Goal: Information Seeking & Learning: Learn about a topic

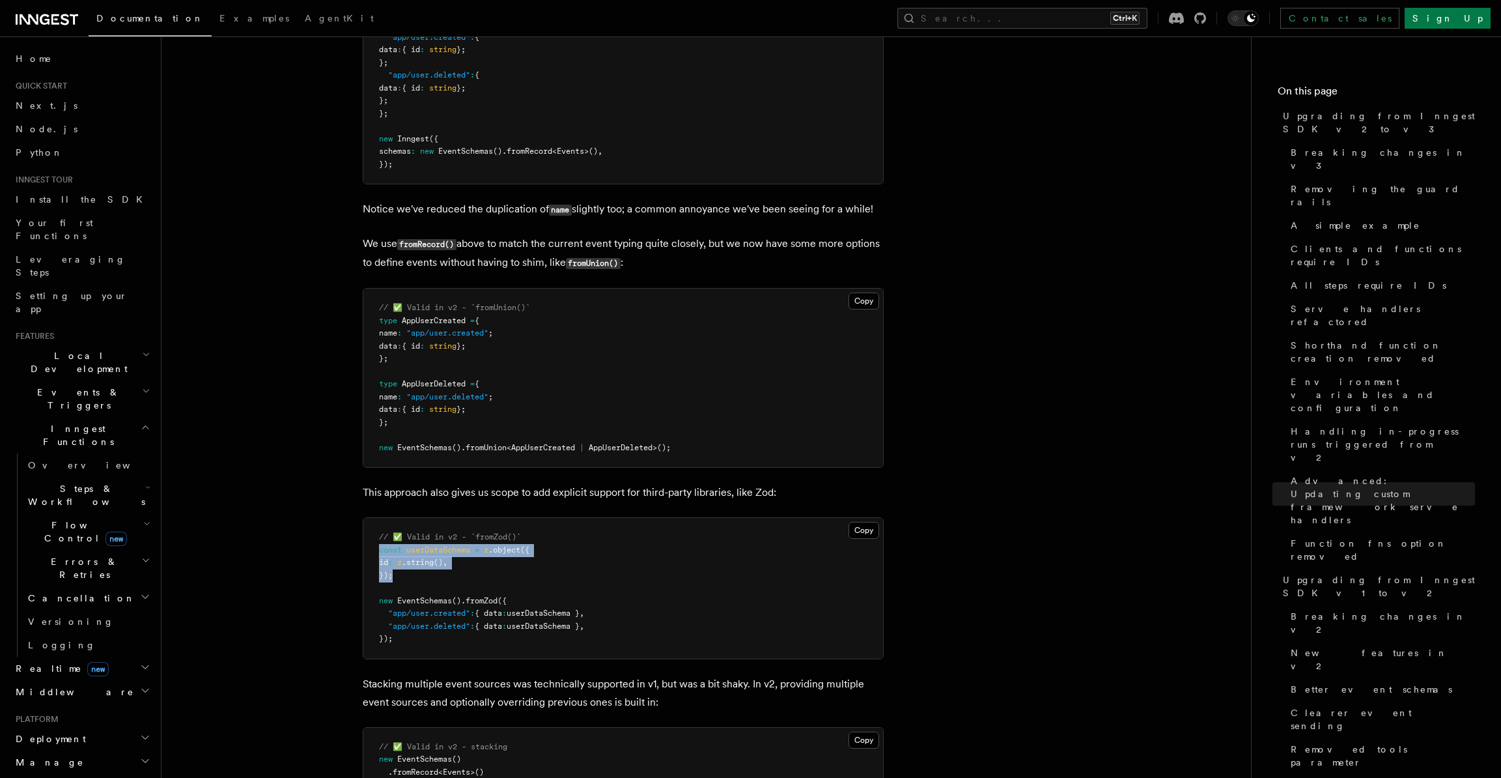
drag, startPoint x: 411, startPoint y: 499, endPoint x: 362, endPoint y: 479, distance: 52.9
click at [363, 517] on div "Copy Copied // ✅ Valid in v2 - `fromZod()` const userDataSchema = z .object ({ …" at bounding box center [623, 588] width 521 height 142
copy code "const userDataSchema = z .object ({ id : z .string () , });"
click at [705, 518] on pre "// ✅ Valid in v2 - `fromZod()` const userDataSchema = z .object ({ id : z .stri…" at bounding box center [623, 588] width 520 height 141
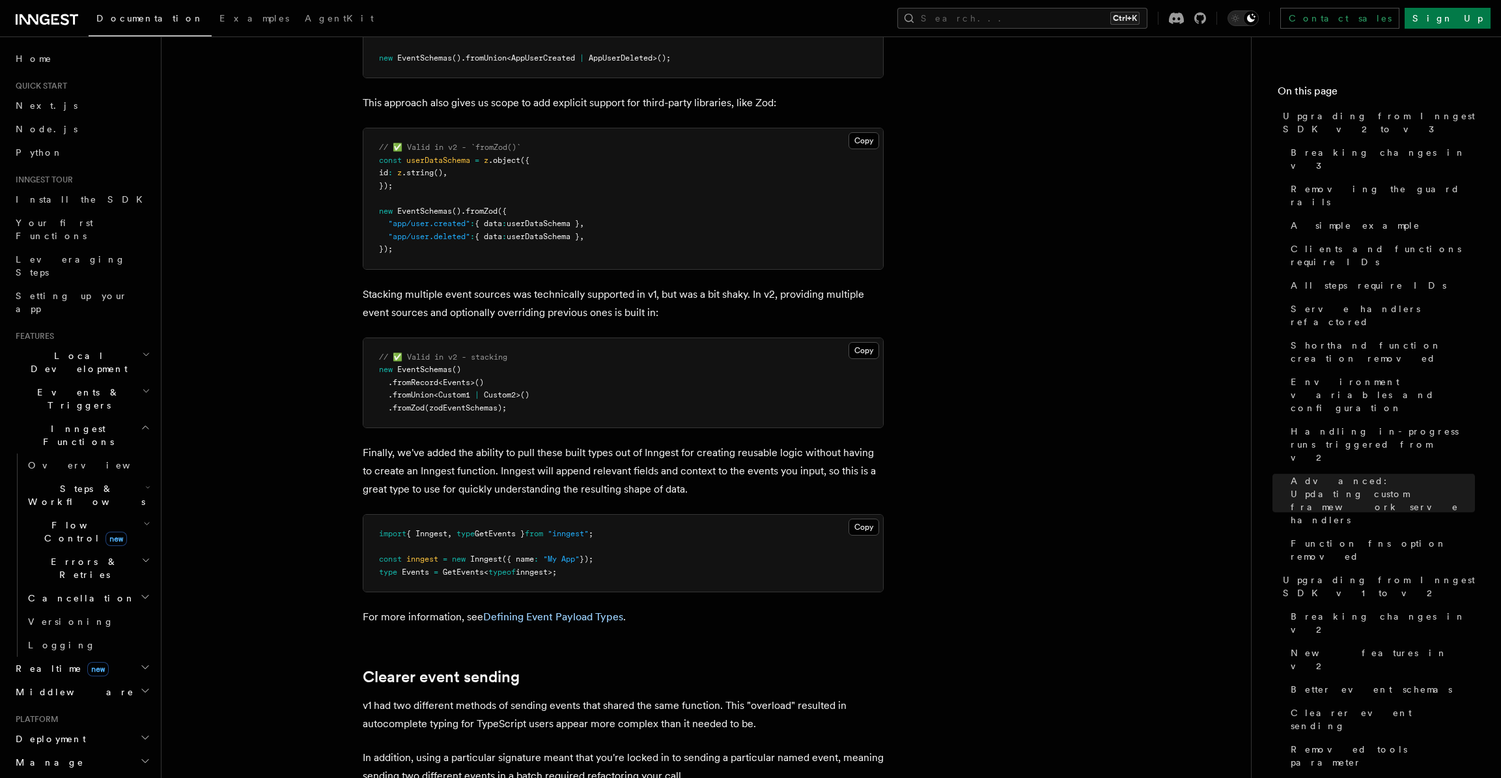
scroll to position [8403, 0]
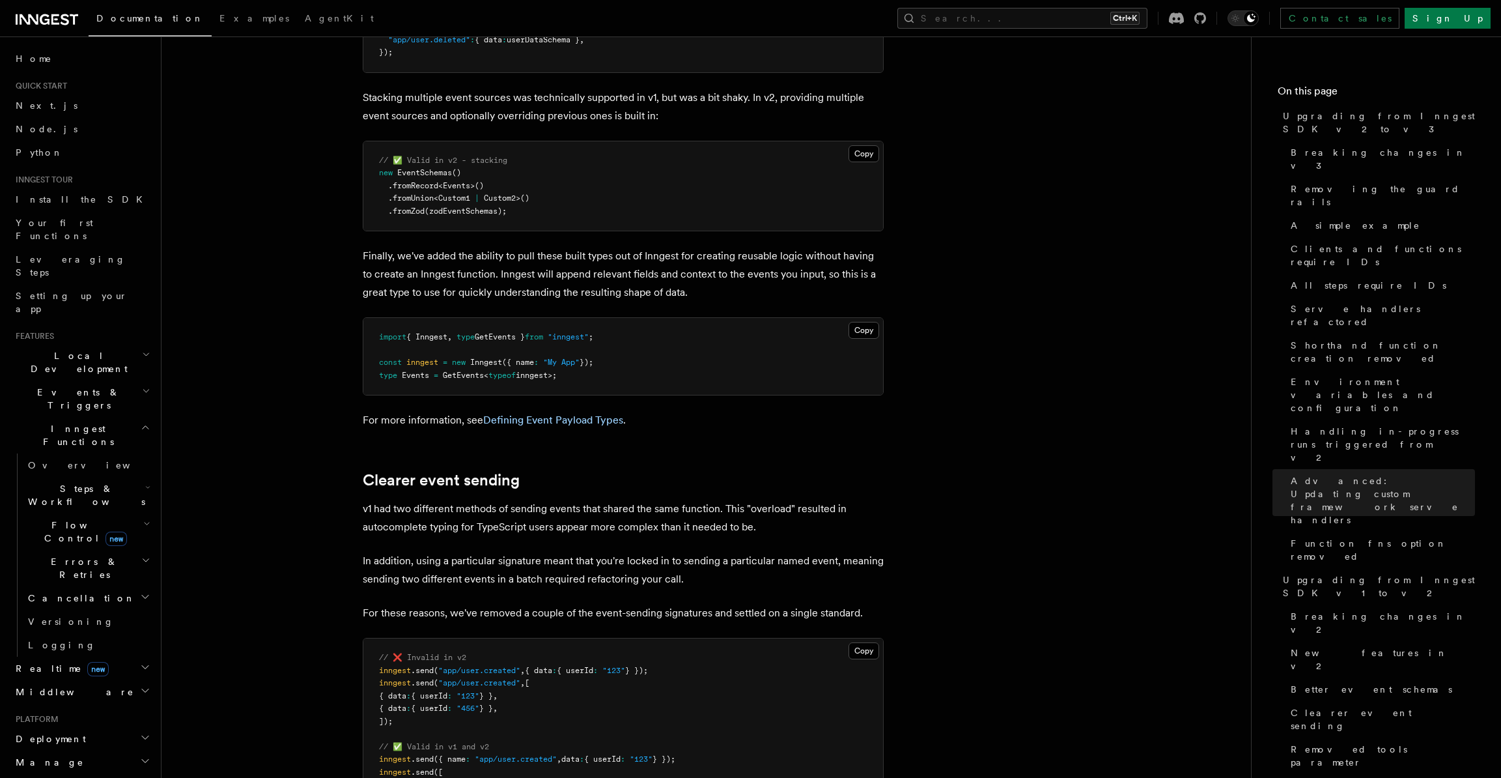
scroll to position [8533, 0]
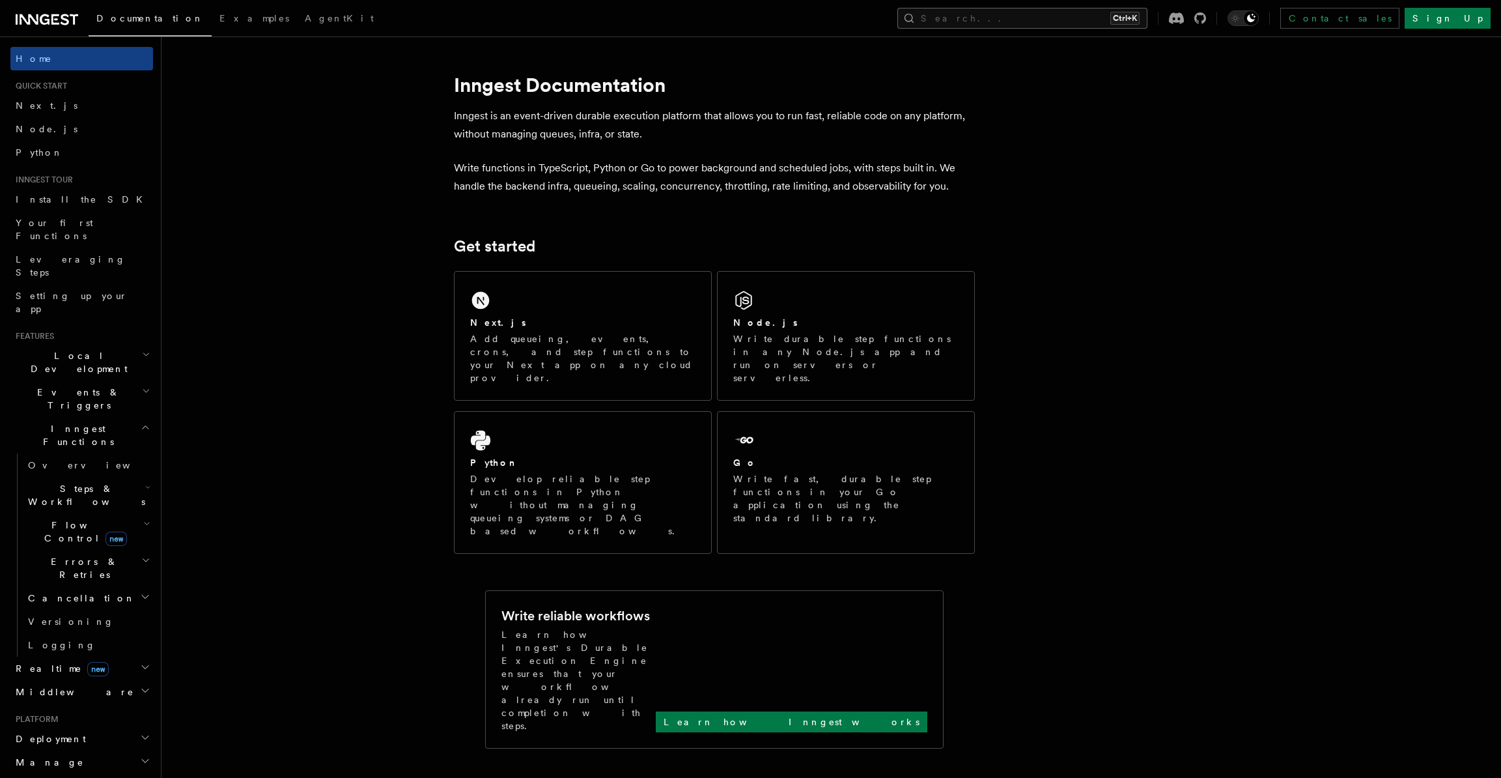
click at [1058, 13] on button "Search... Ctrl+K" at bounding box center [1023, 18] width 250 height 21
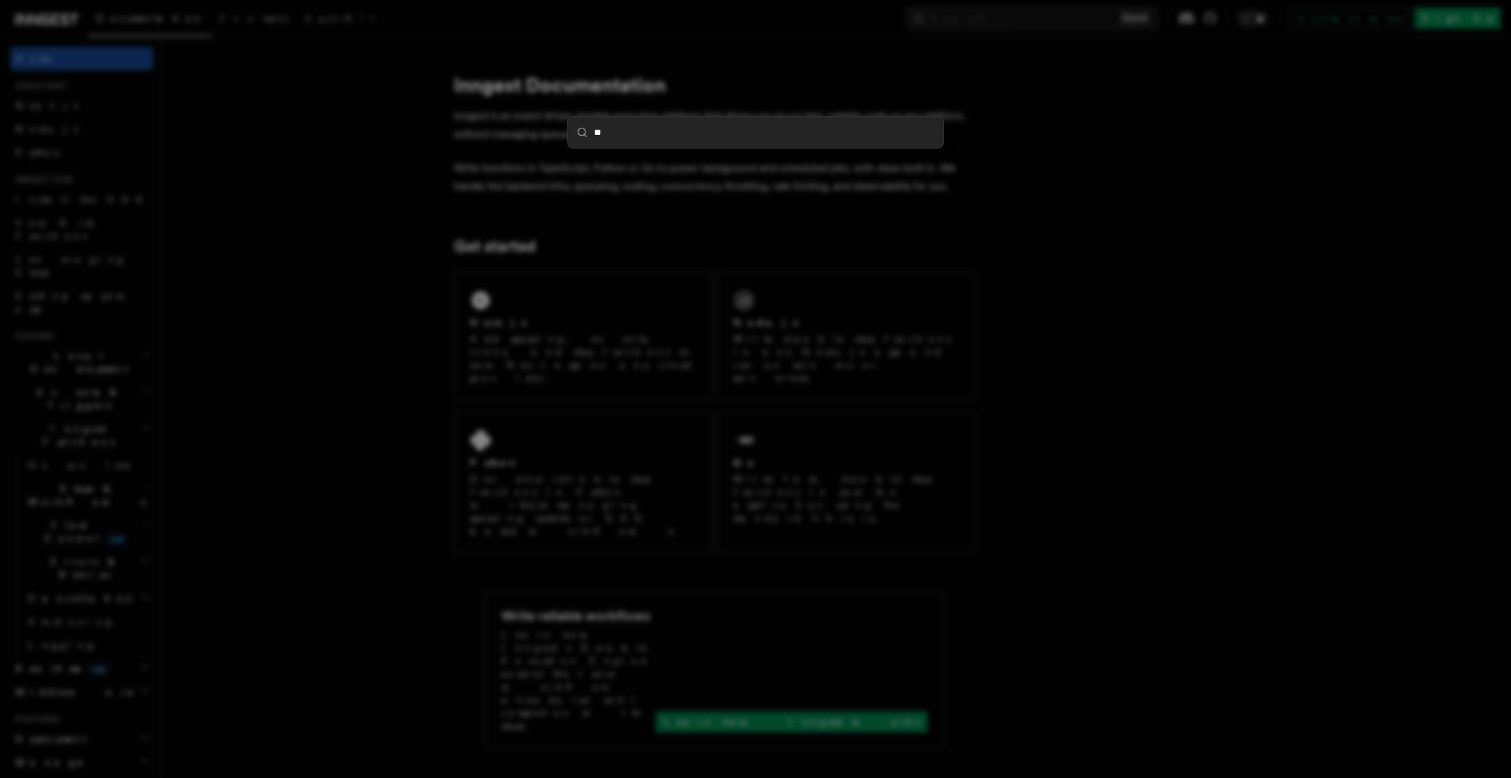
type input "***"
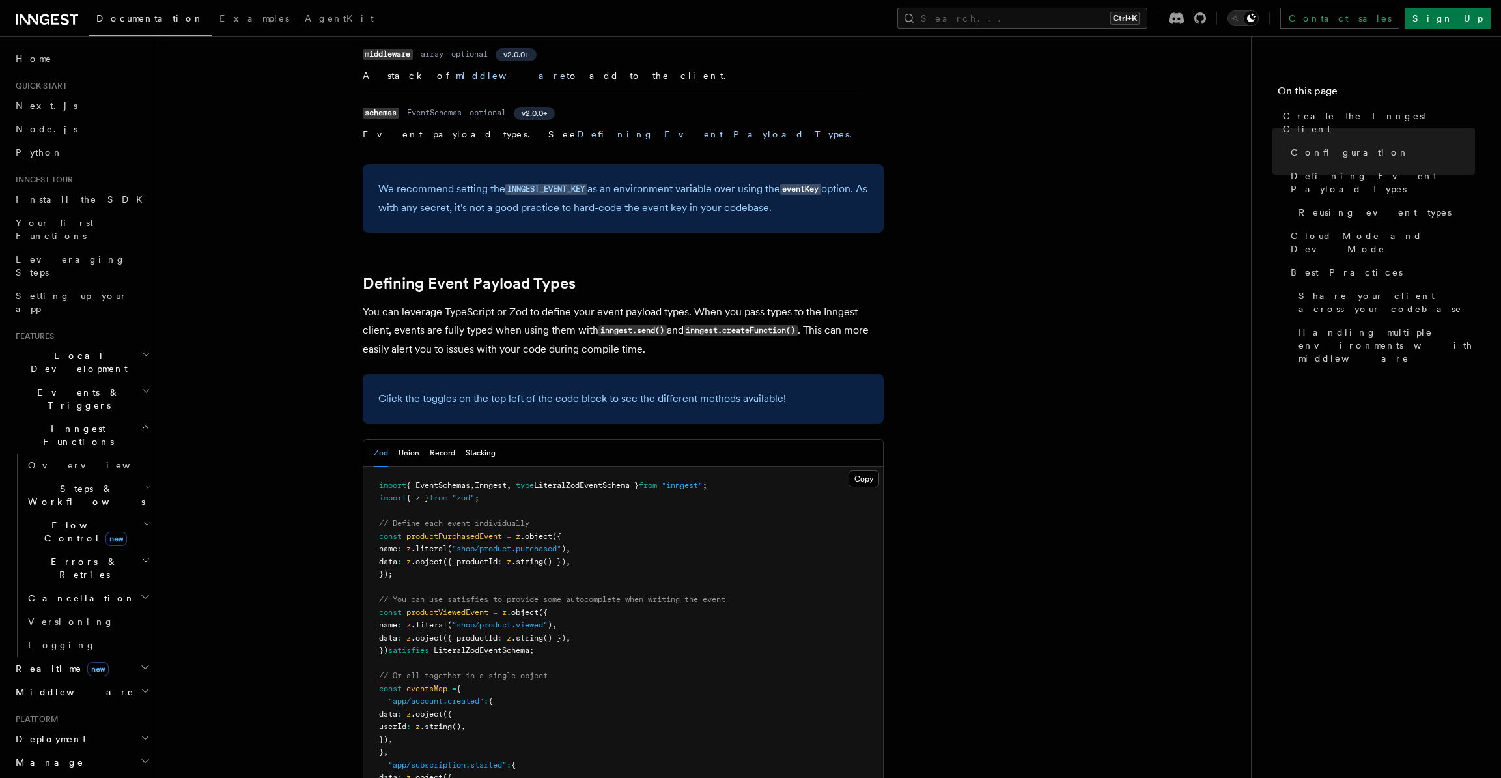
scroll to position [1142, 0]
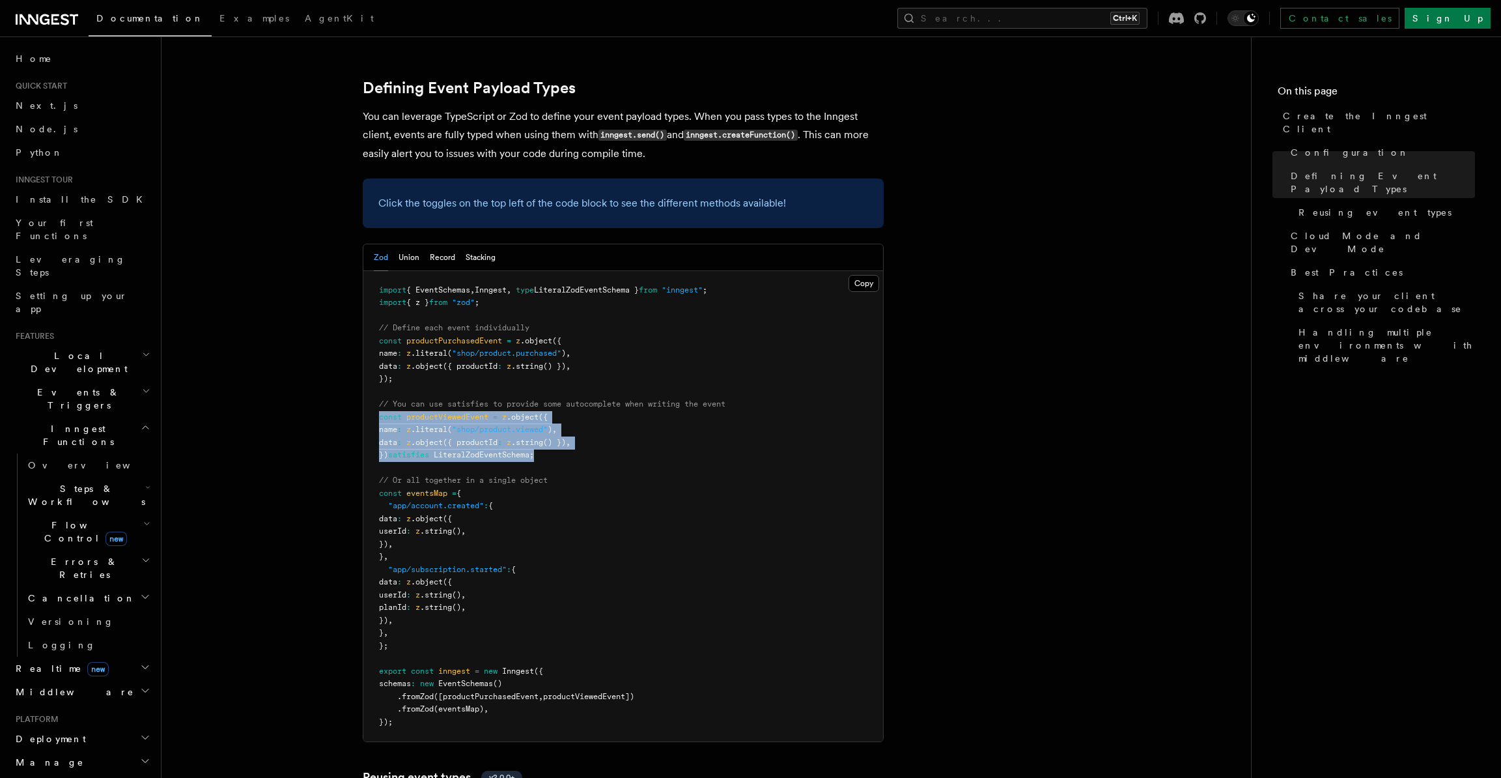
drag, startPoint x: 550, startPoint y: 348, endPoint x: 277, endPoint y: 312, distance: 275.9
click at [277, 312] on article "References TypeScript SDK Create the Inngest Client The Inngest client object i…" at bounding box center [706, 746] width 1048 height 3661
copy code "const productViewedEvent = z .object ({ name : z .literal ( "shop/product.viewe…"
click at [474, 358] on pre "import { EventSchemas , Inngest , type LiteralZodEventSchema } from "inngest" ;…" at bounding box center [623, 506] width 520 height 471
drag, startPoint x: 392, startPoint y: 352, endPoint x: 538, endPoint y: 347, distance: 146.0
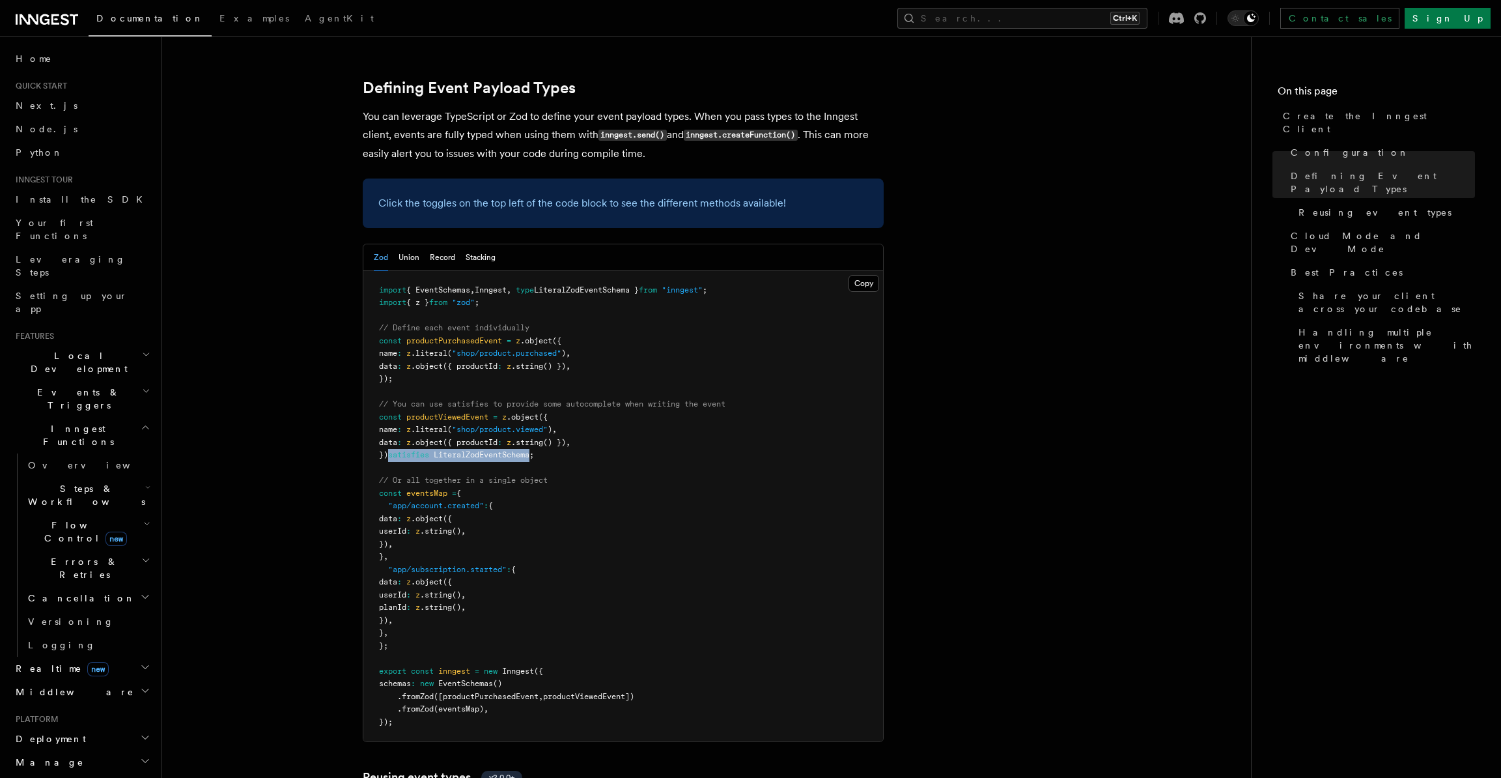
click at [534, 450] on span "}) satisfies LiteralZodEventSchema ;" at bounding box center [456, 454] width 155 height 9
copy span "satisfies LiteralZodEventSchema"
click at [494, 438] on span "({ productId" at bounding box center [470, 442] width 55 height 9
drag, startPoint x: 568, startPoint y: 348, endPoint x: 503, endPoint y: 313, distance: 73.1
click at [503, 313] on pre "import { EventSchemas , Inngest , type LiteralZodEventSchema } from "inngest" ;…" at bounding box center [623, 506] width 520 height 471
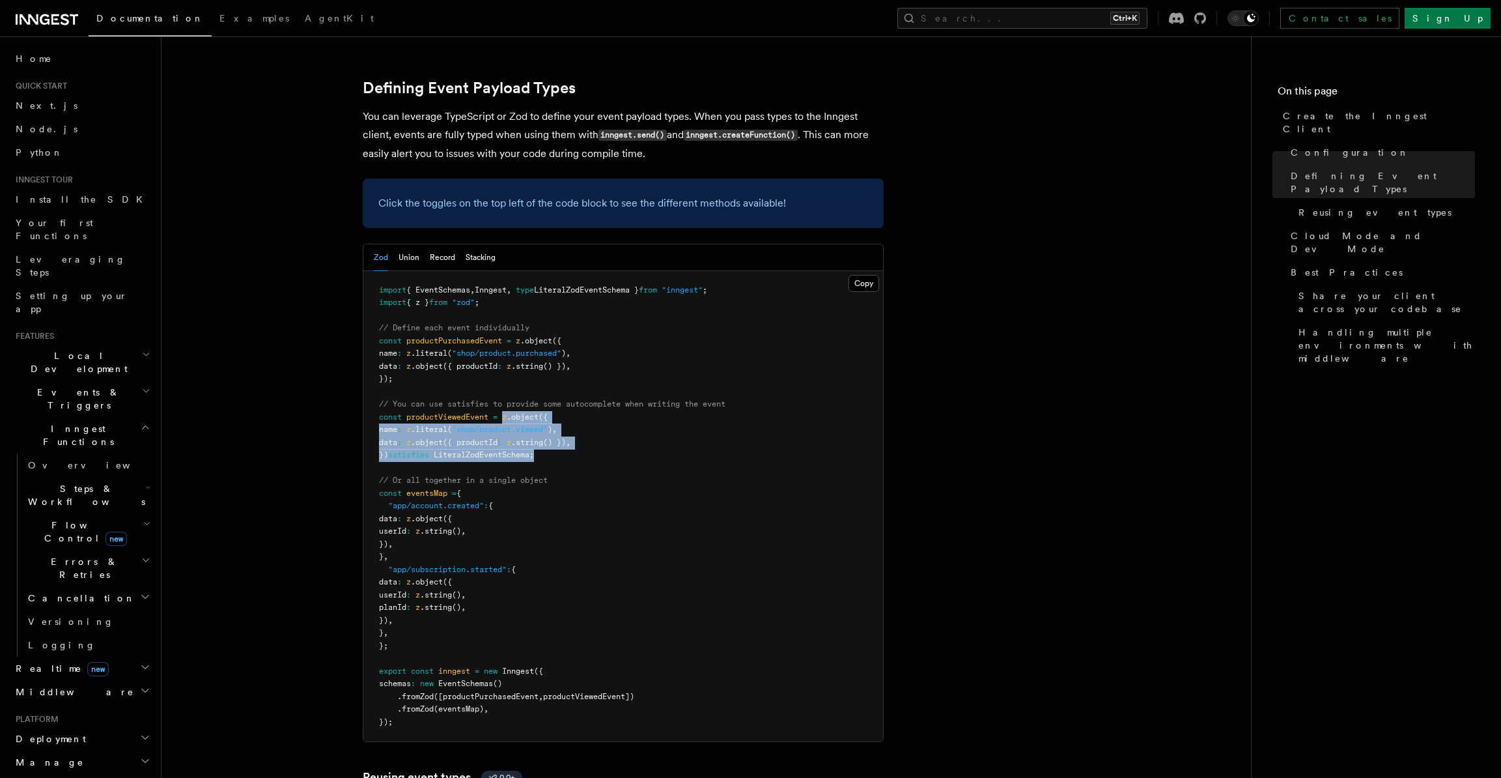
copy code "z .object ({ name : z .literal ( "shop/product.viewed" ) , data : z .object ({ …"
click at [798, 337] on pre "import { EventSchemas , Inngest , type LiteralZodEventSchema } from "inngest" ;…" at bounding box center [623, 506] width 520 height 471
click at [291, 392] on article "References TypeScript SDK Create the Inngest Client The Inngest client object i…" at bounding box center [706, 746] width 1048 height 3661
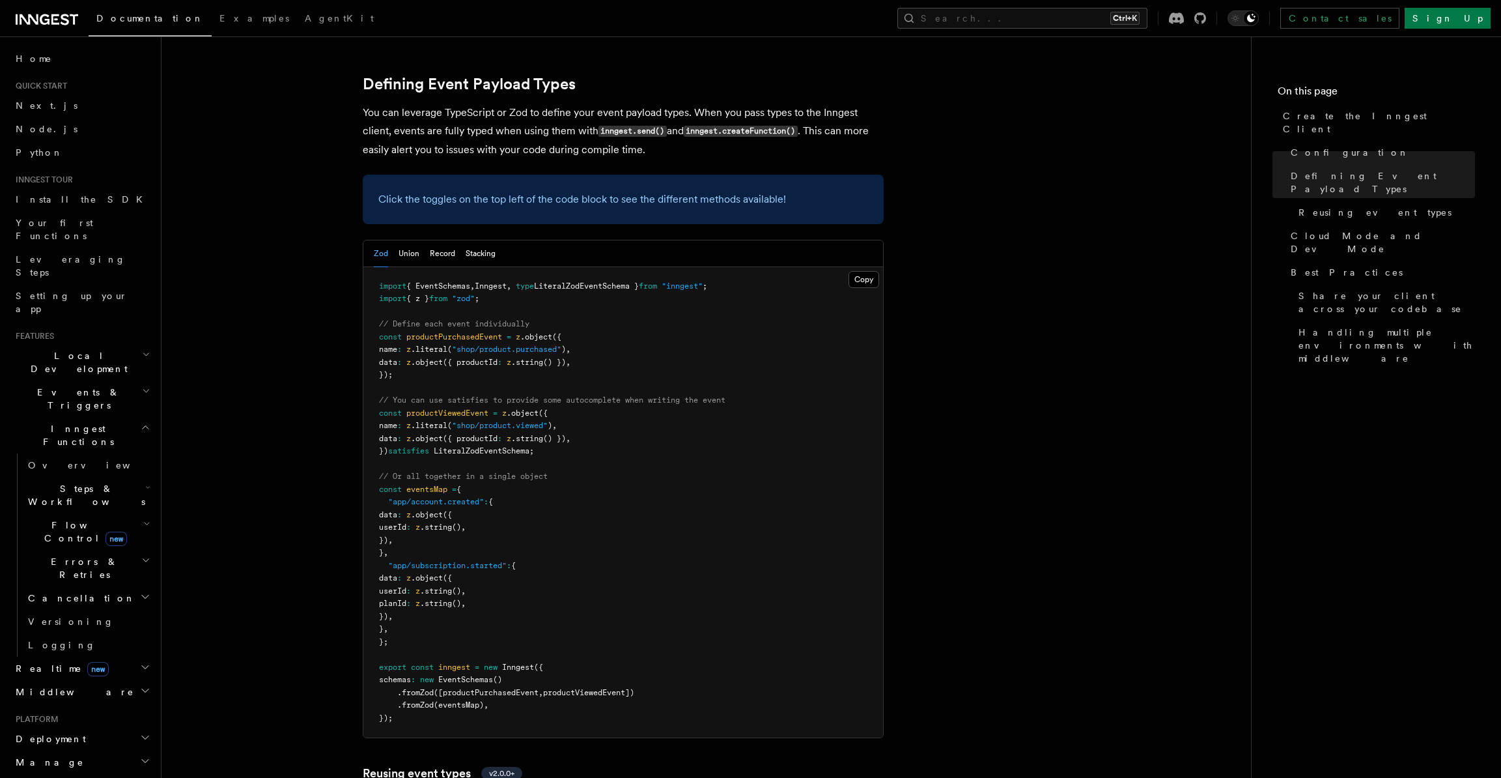
scroll to position [1207, 0]
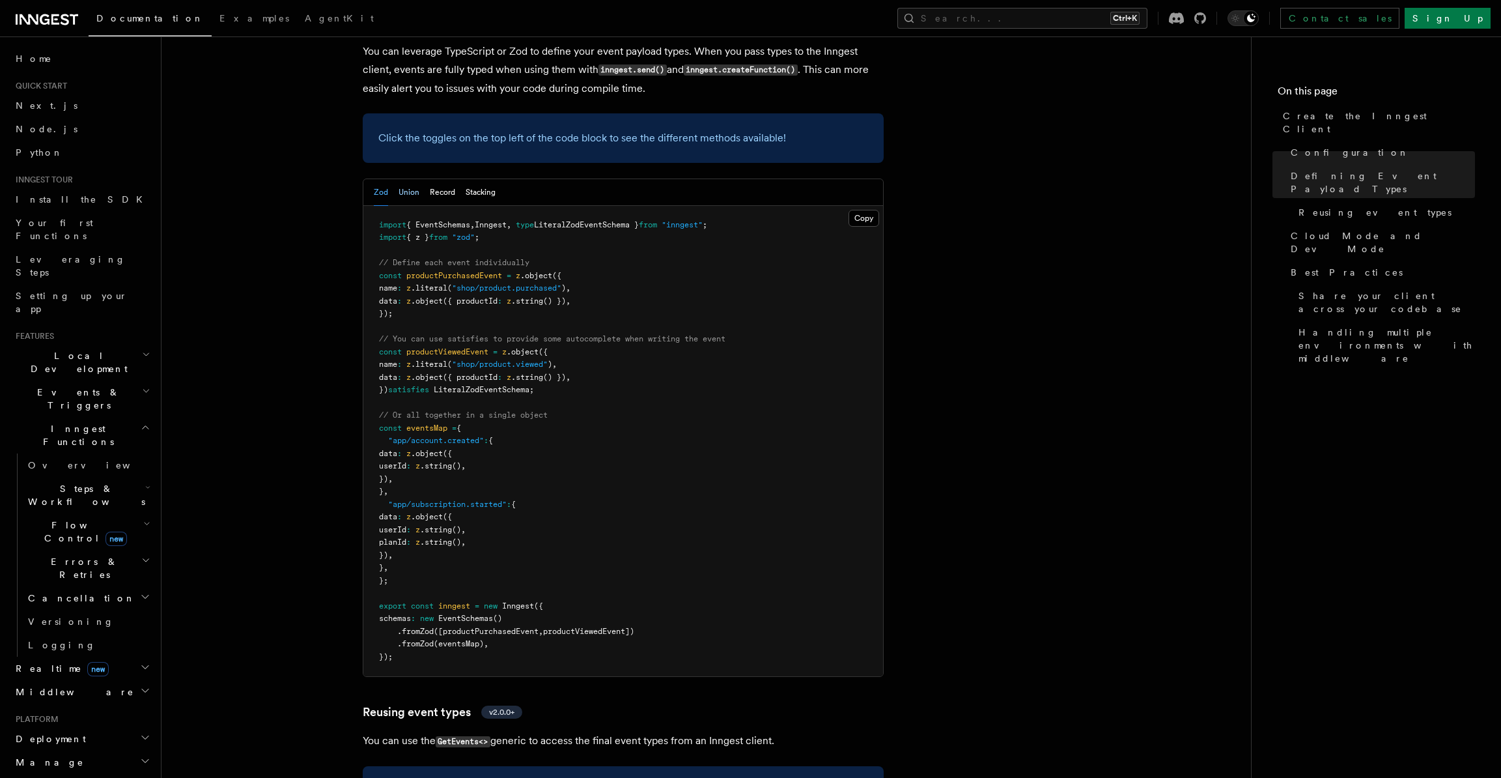
click at [404, 179] on button "Union" at bounding box center [409, 192] width 21 height 27
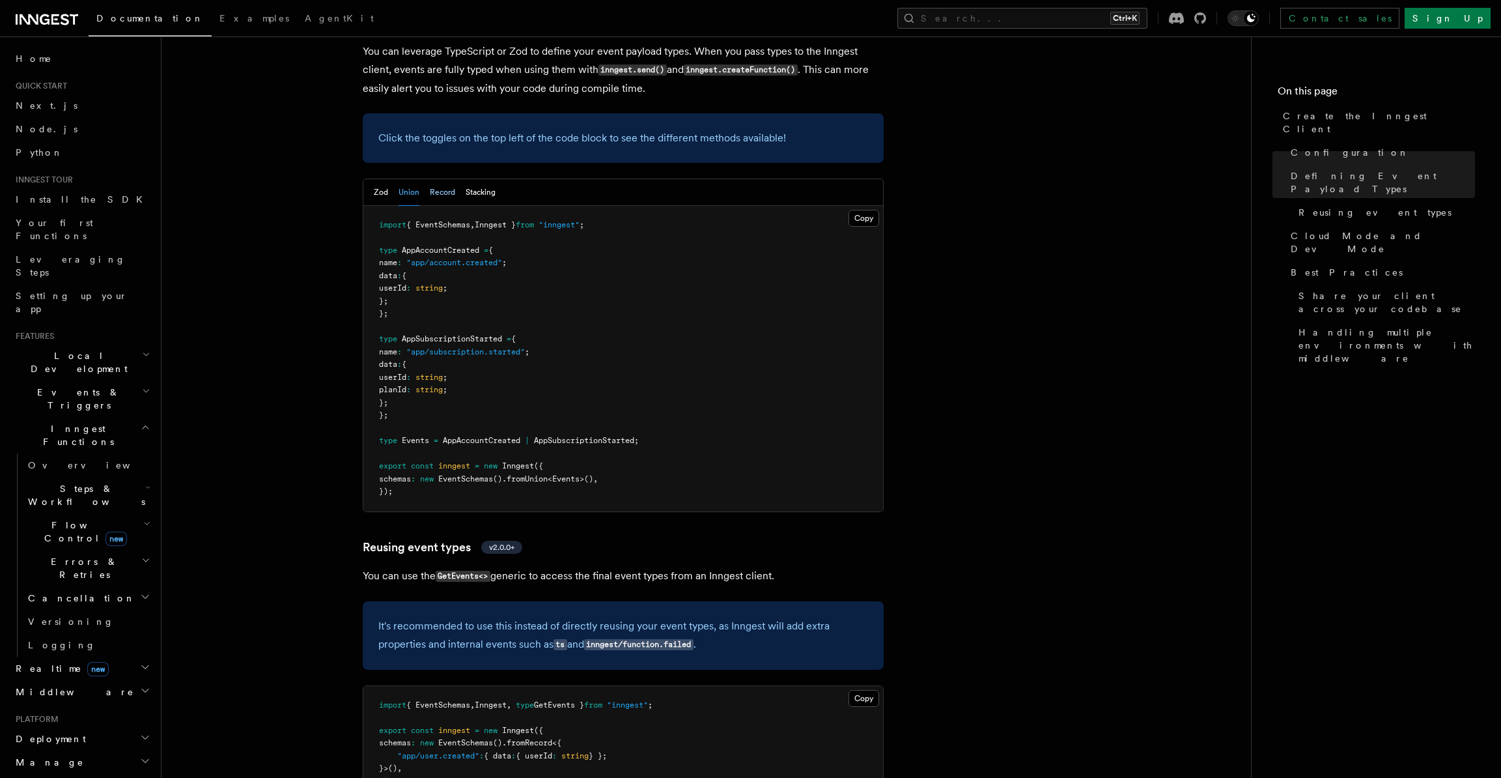
click at [436, 179] on button "Record" at bounding box center [442, 192] width 25 height 27
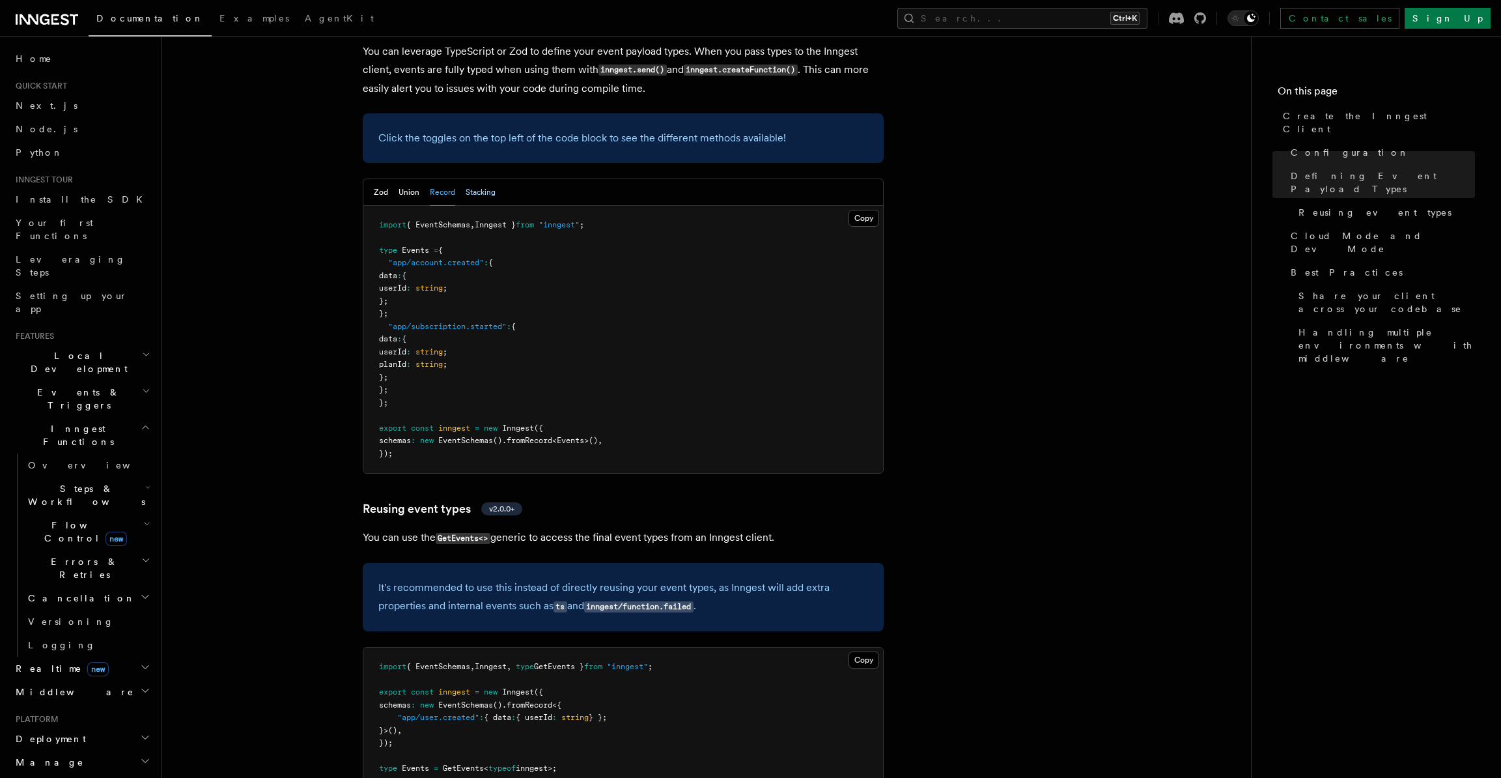
click at [483, 179] on button "Stacking" at bounding box center [481, 192] width 30 height 27
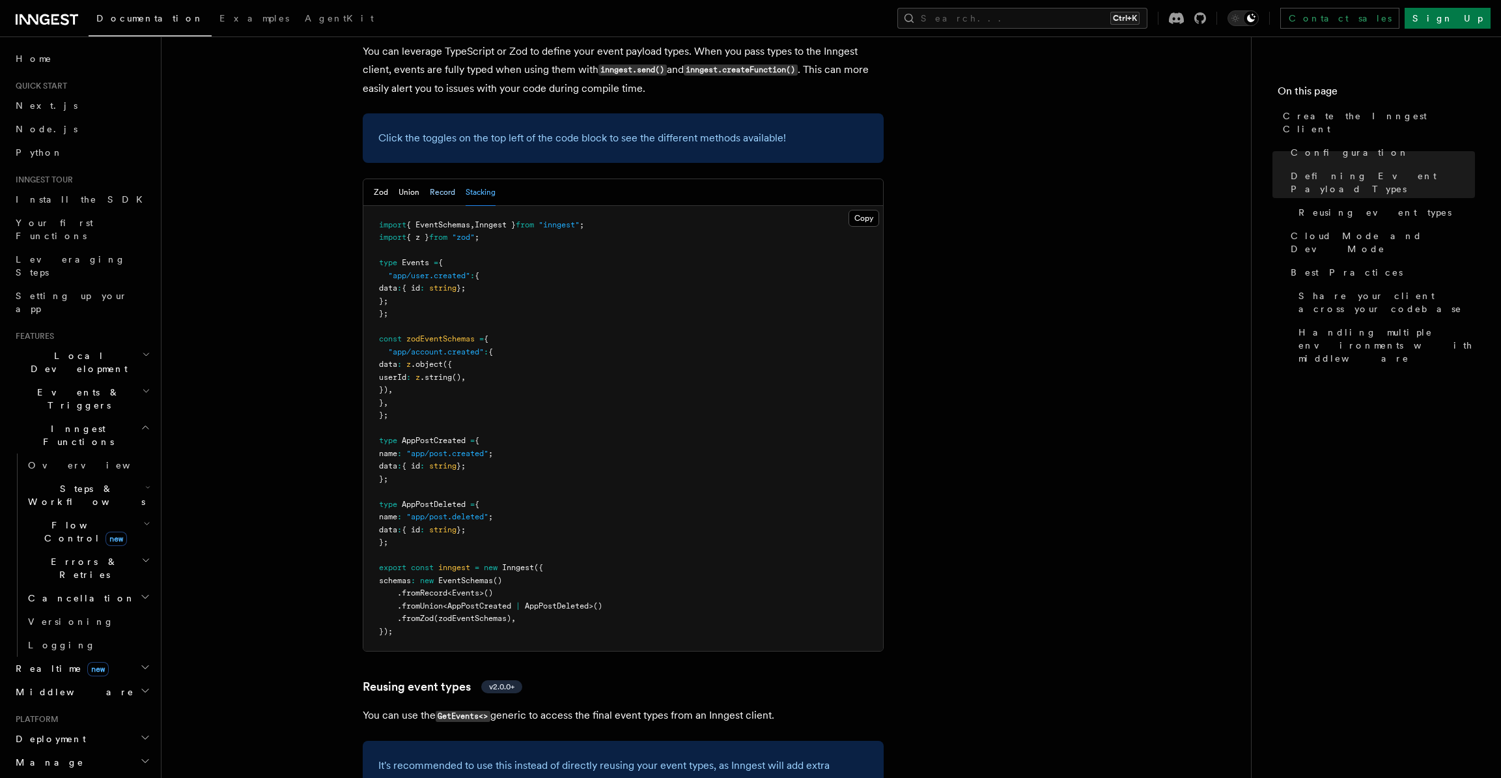
click at [434, 179] on button "Record" at bounding box center [442, 192] width 25 height 27
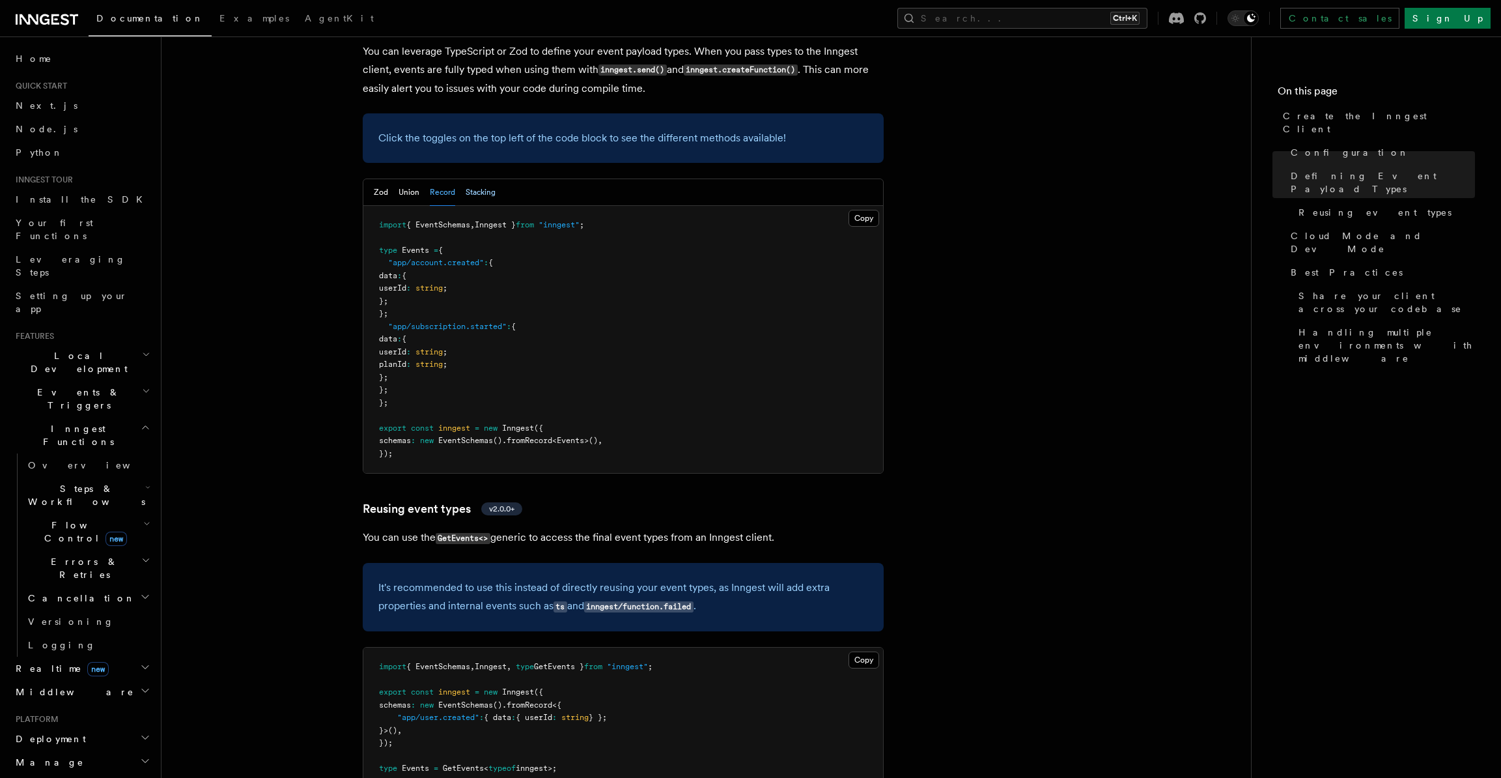
click at [475, 179] on button "Stacking" at bounding box center [481, 192] width 30 height 27
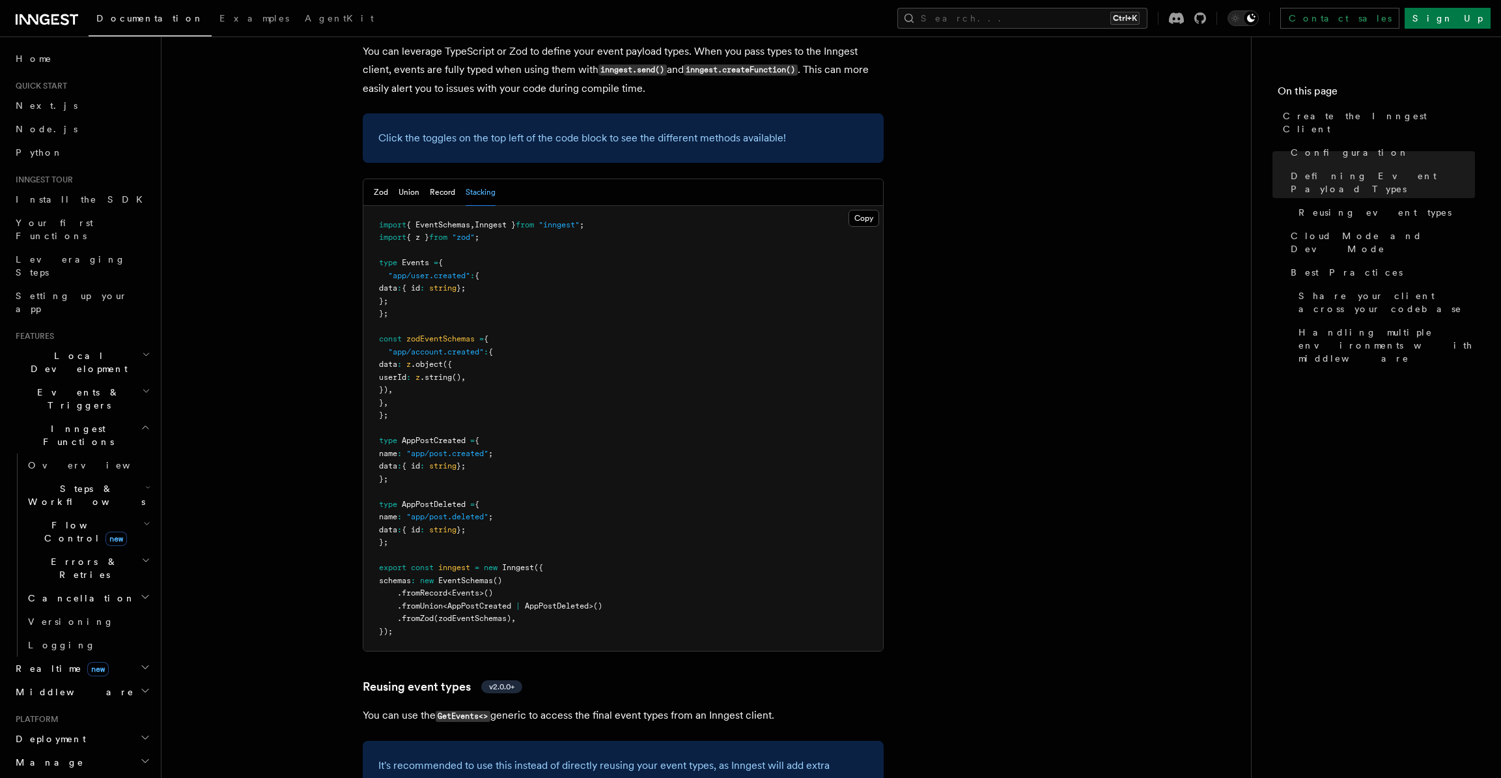
drag, startPoint x: 437, startPoint y: 85, endPoint x: 547, endPoint y: 115, distance: 114.3
click at [547, 178] on div "Zod Union Record Stacking Copy Copied import { EventSchemas , Inngest } from "i…" at bounding box center [623, 415] width 521 height 474
click at [438, 179] on button "Record" at bounding box center [442, 192] width 25 height 27
